Goal: Task Accomplishment & Management: Use online tool/utility

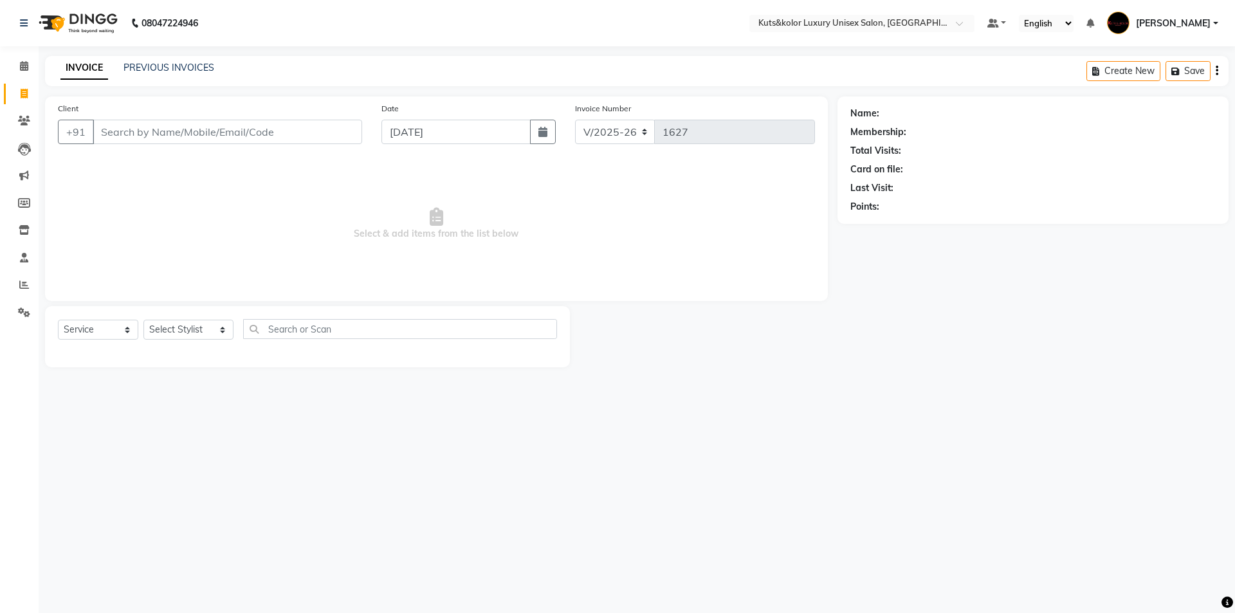
select select "7374"
select select "service"
click at [154, 66] on link "PREVIOUS INVOICES" at bounding box center [169, 68] width 91 height 12
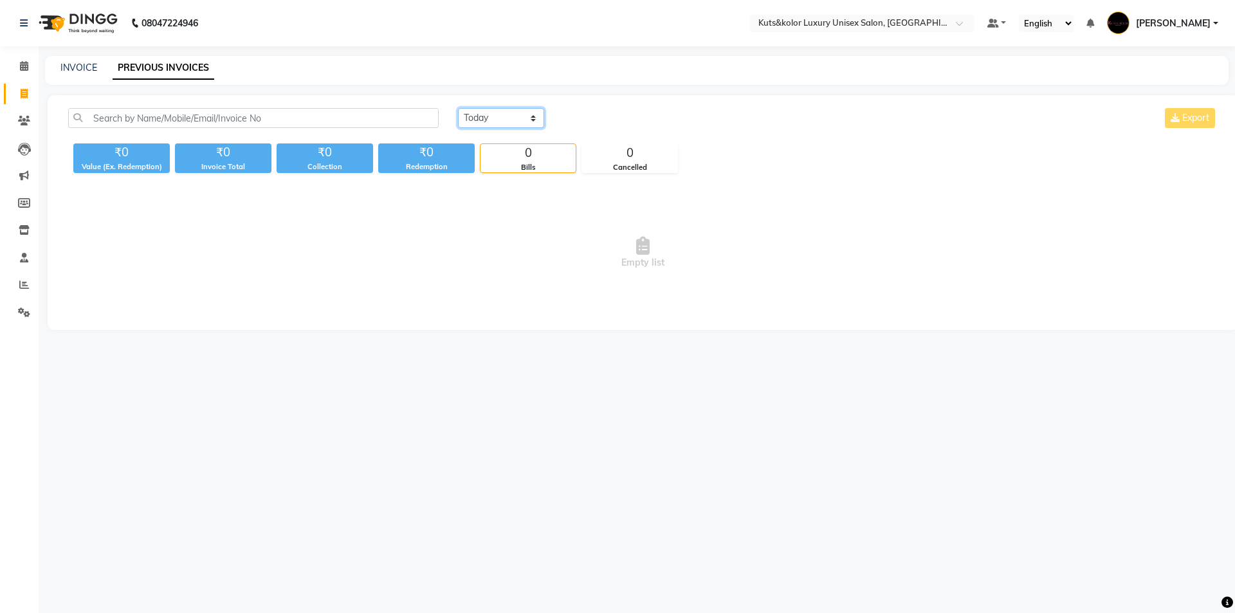
click at [514, 116] on select "[DATE] [DATE] Custom Range" at bounding box center [501, 118] width 86 height 20
select select "[DATE]"
click at [458, 108] on select "[DATE] [DATE] Custom Range" at bounding box center [501, 118] width 86 height 20
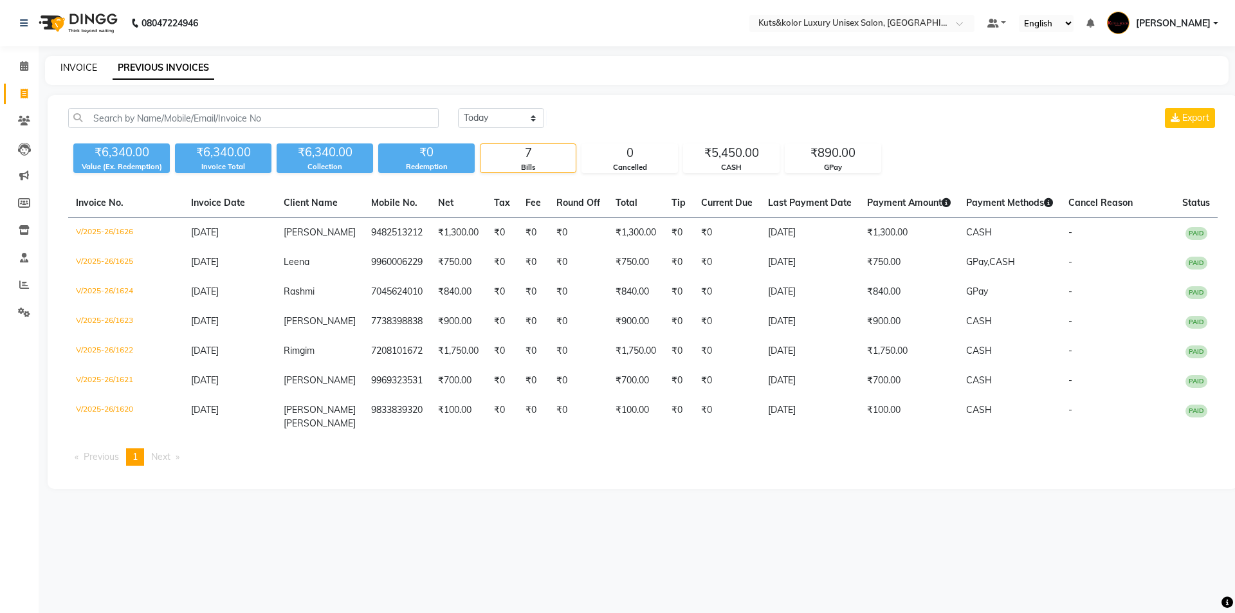
click at [89, 70] on link "INVOICE" at bounding box center [78, 68] width 37 height 12
select select "7374"
select select "service"
